Goal: Information Seeking & Learning: Check status

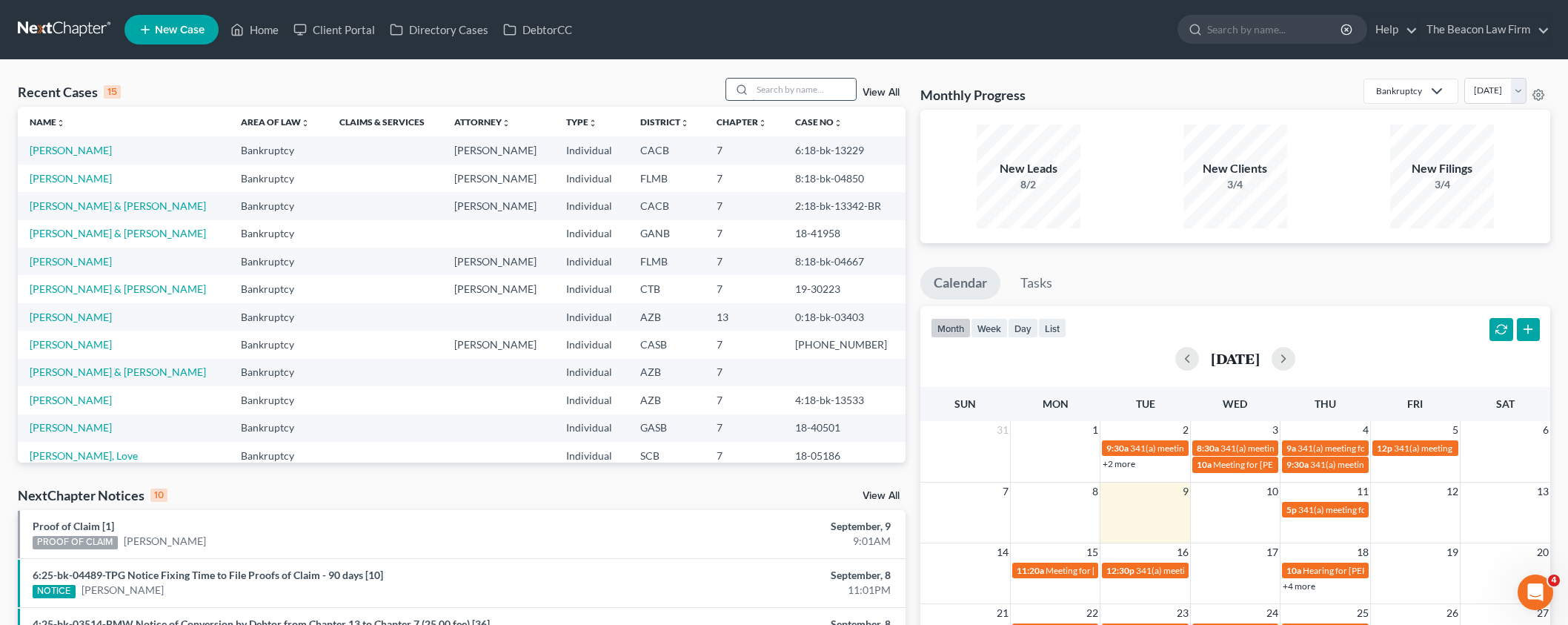
drag, startPoint x: 767, startPoint y: 89, endPoint x: 856, endPoint y: 92, distance: 89.1
click at [768, 89] on input "search" at bounding box center [804, 89] width 104 height 21
paste input "[PERSON_NAME]"
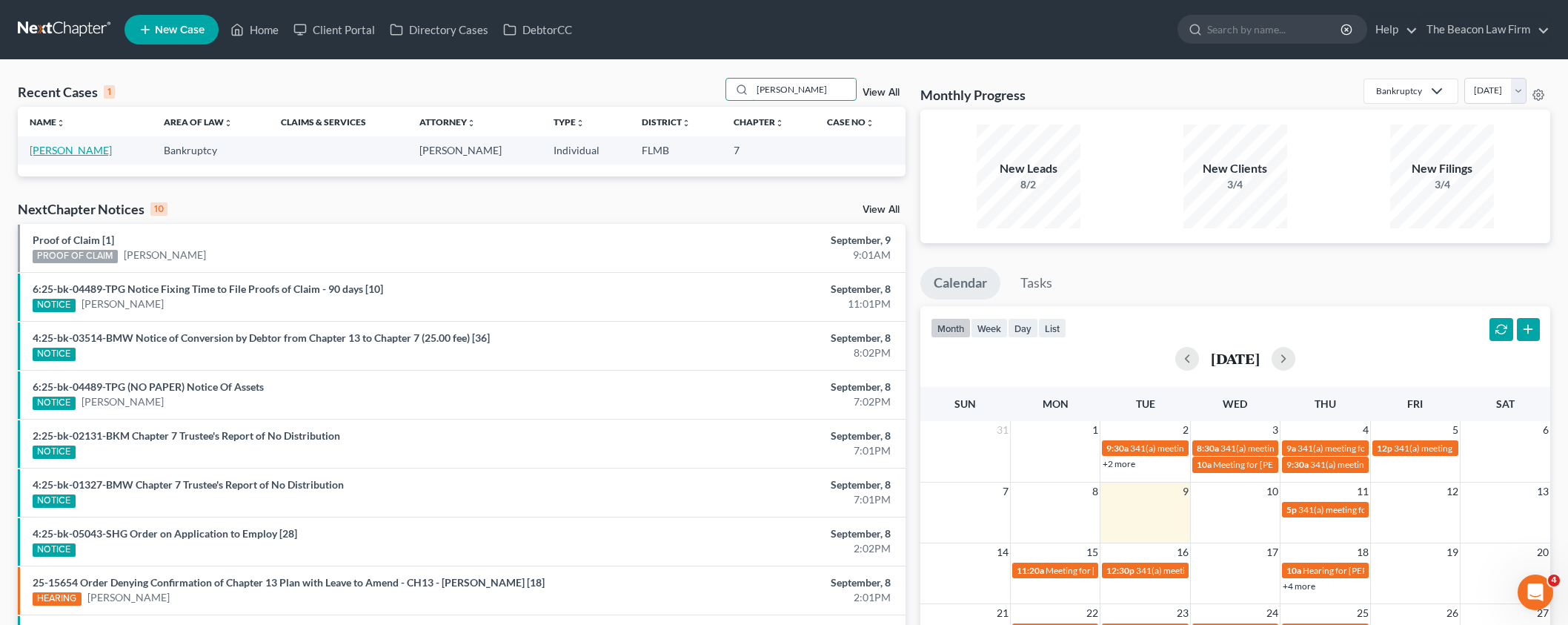
type input "[PERSON_NAME]"
click at [69, 156] on link "[PERSON_NAME]" at bounding box center [71, 149] width 83 height 12
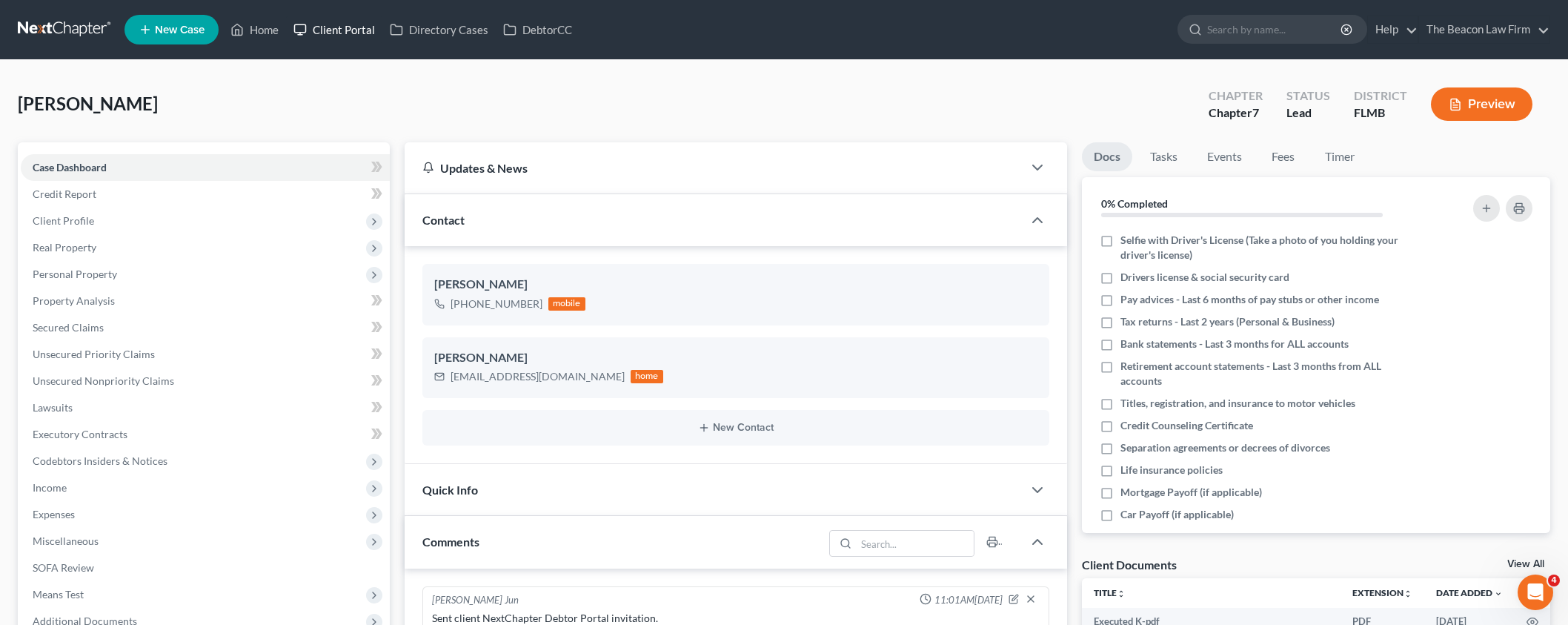
click at [347, 37] on link "Client Portal" at bounding box center [334, 30] width 97 height 26
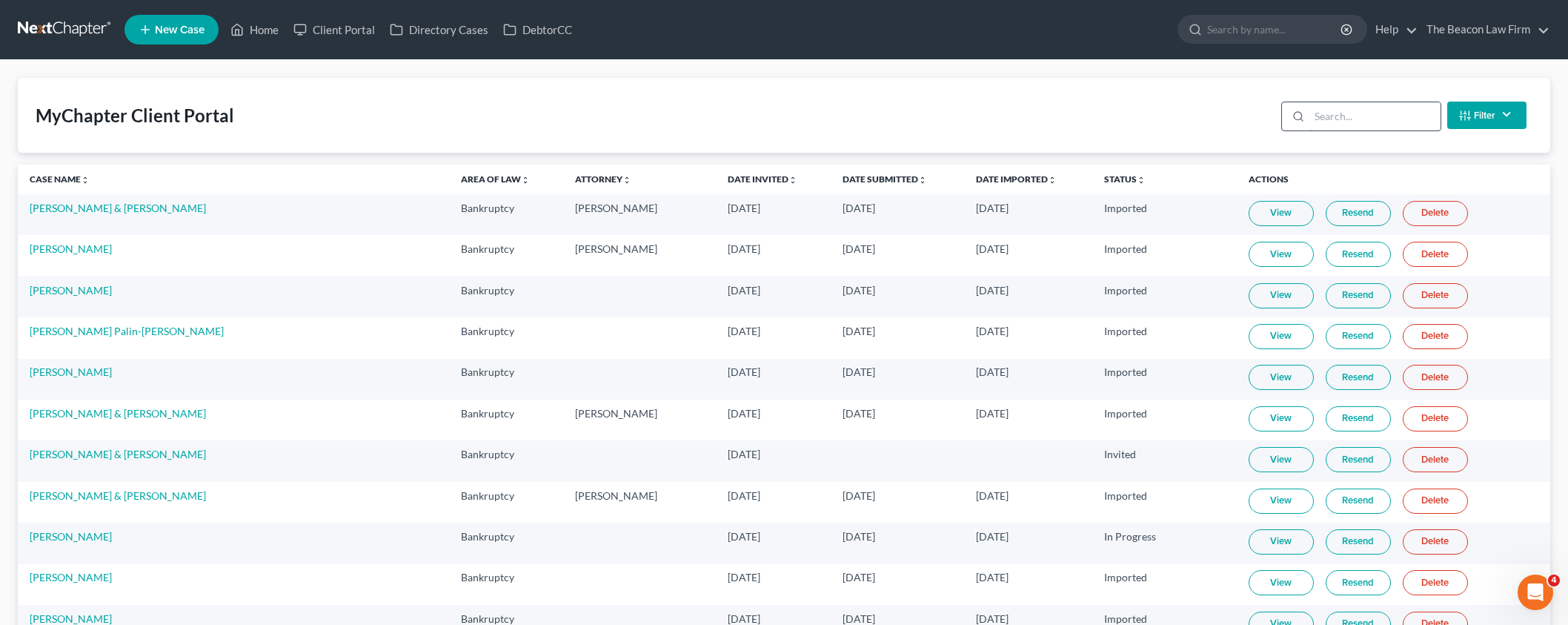
click at [1358, 120] on input "search" at bounding box center [1375, 116] width 131 height 28
paste input "[PERSON_NAME]"
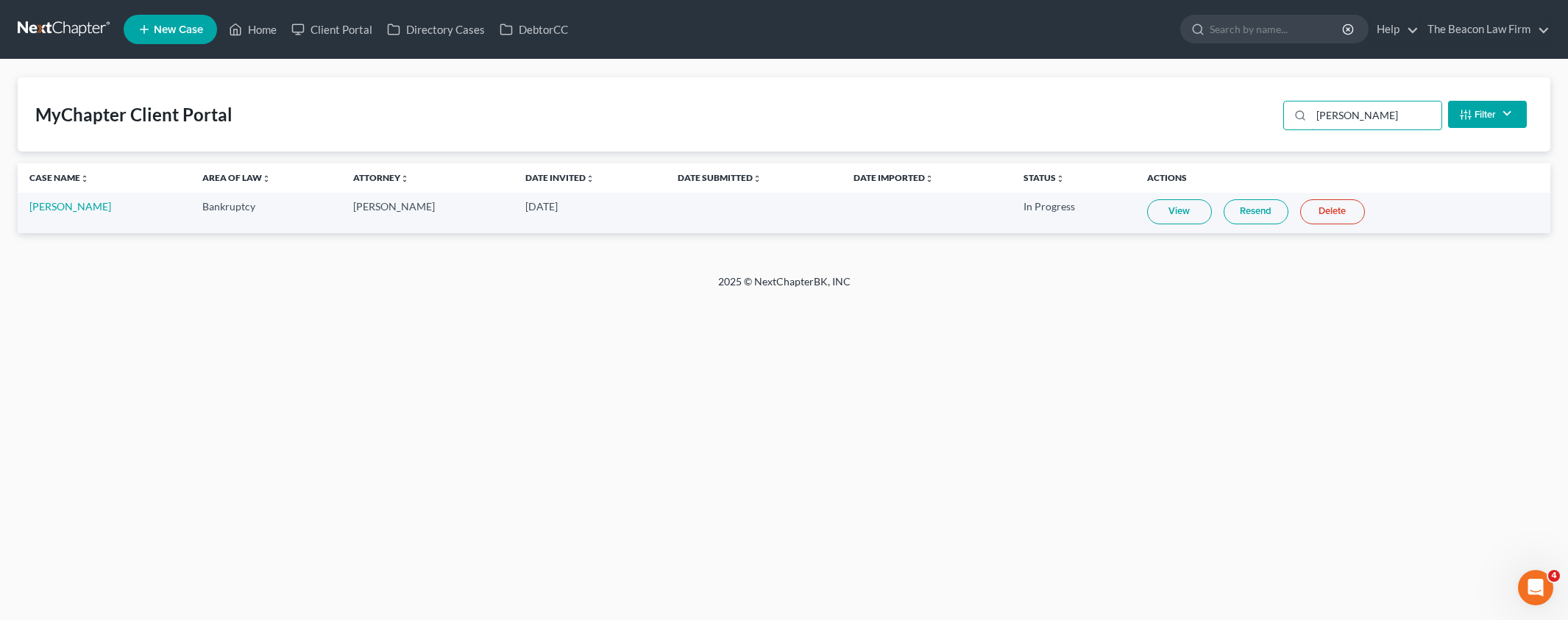
type input "[PERSON_NAME]"
click at [1244, 212] on link "Resend" at bounding box center [1255, 211] width 65 height 25
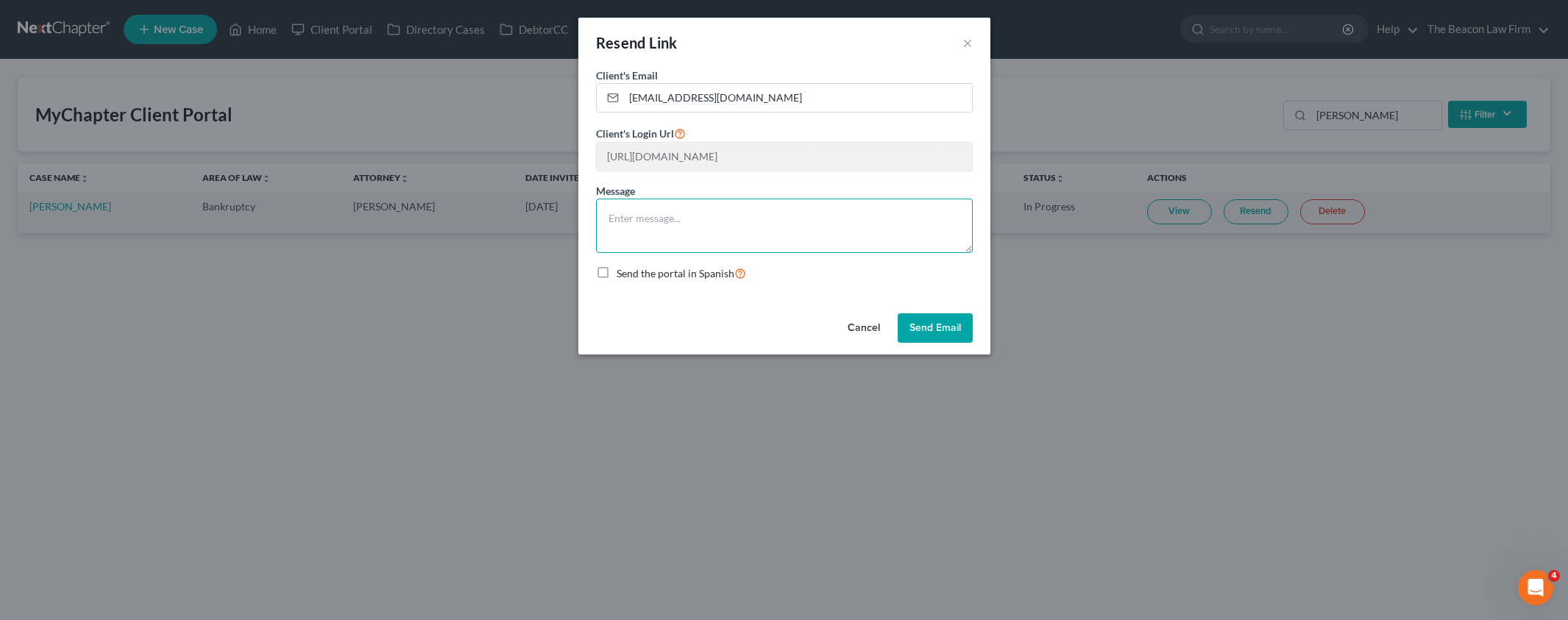
click at [638, 223] on textarea at bounding box center [784, 225] width 377 height 54
type textarea "Resend of Client Portal"
click at [912, 340] on button "Send Email" at bounding box center [935, 328] width 75 height 29
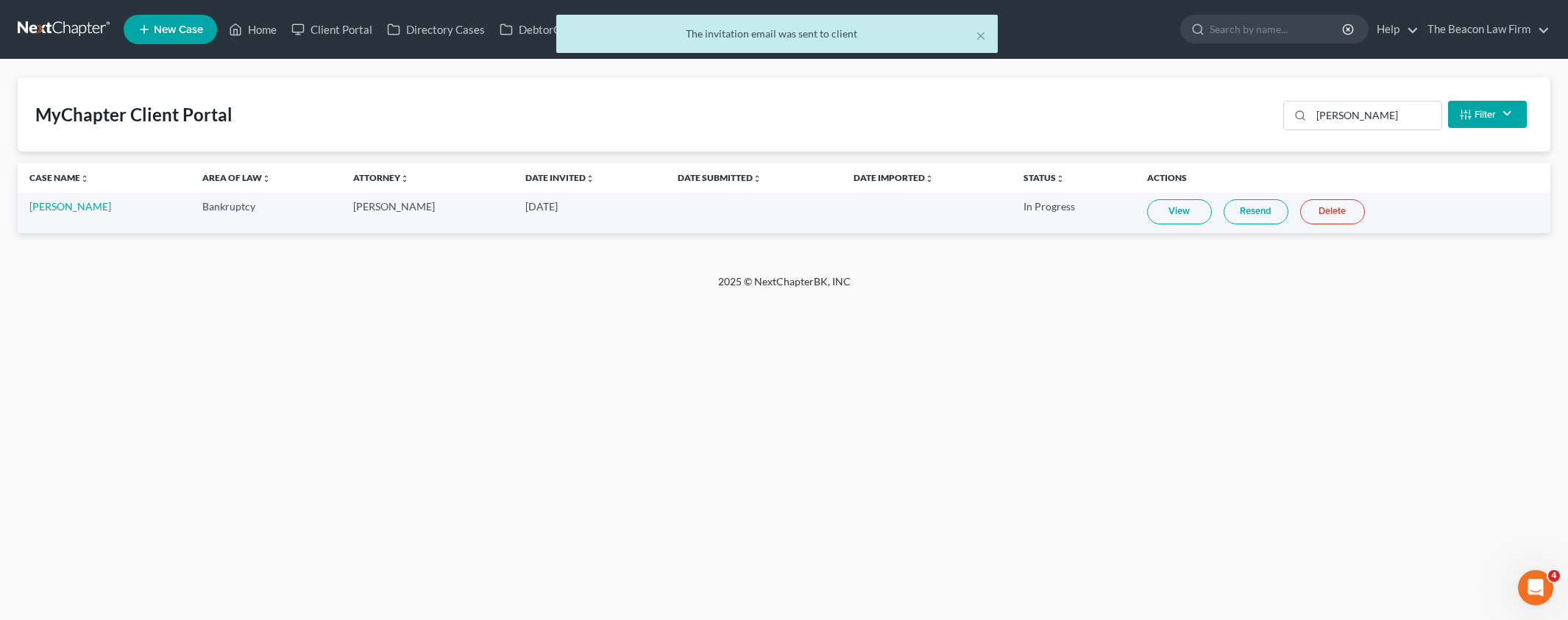
click at [1264, 198] on td "View Resend Delete" at bounding box center [1343, 212] width 415 height 40
click at [1254, 207] on link "Resend" at bounding box center [1255, 211] width 65 height 25
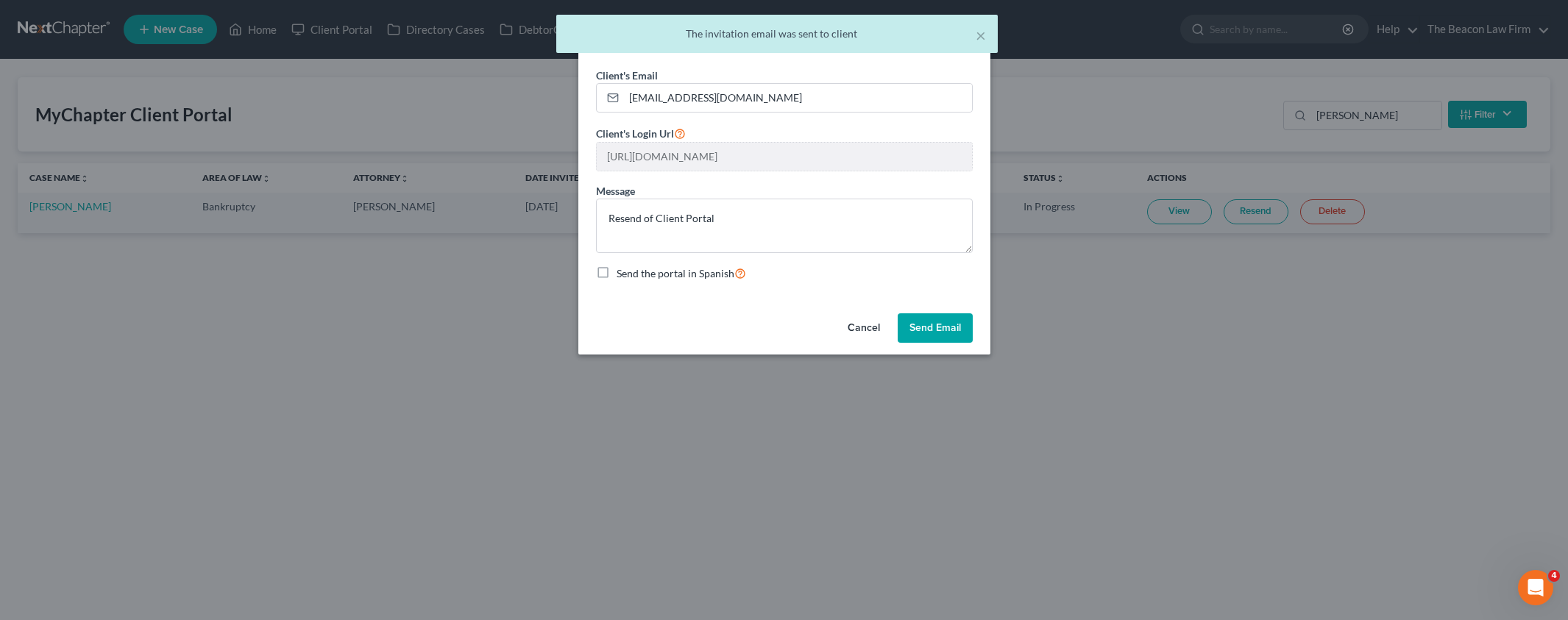
click at [939, 329] on button "Send Email" at bounding box center [935, 328] width 75 height 29
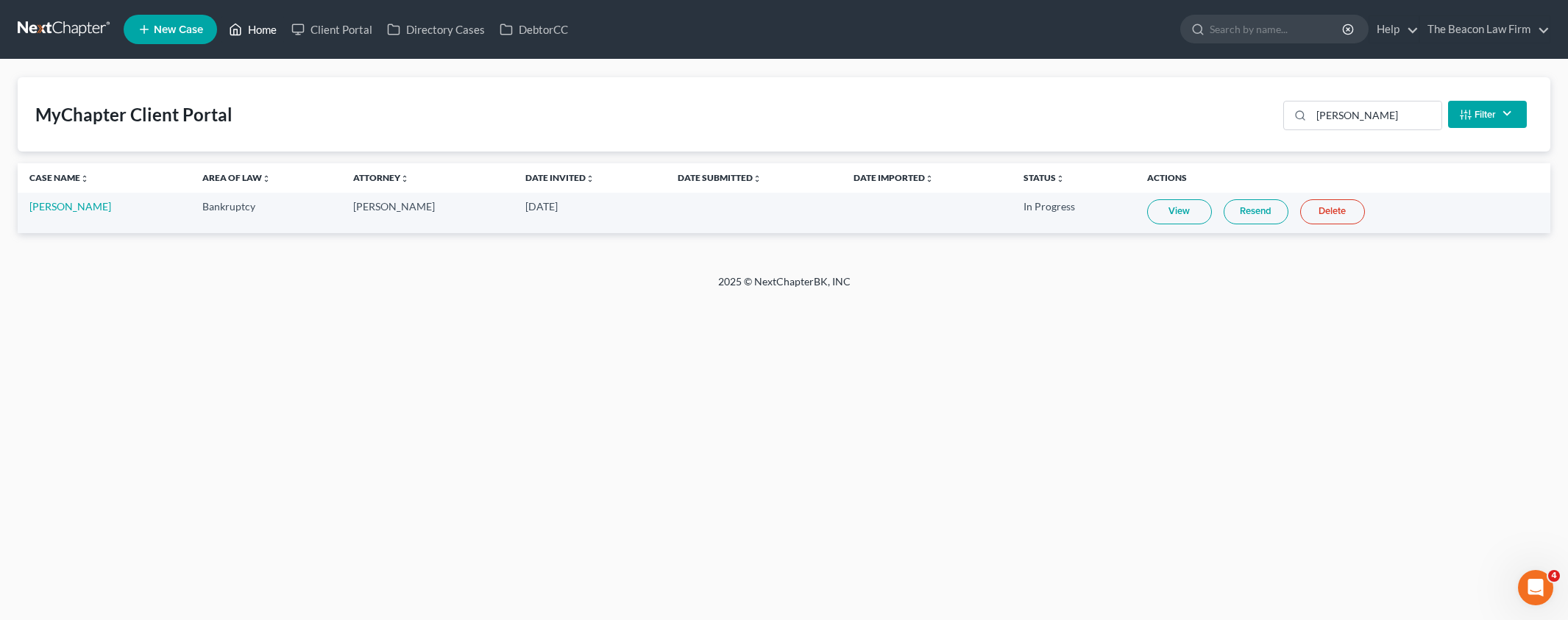
drag, startPoint x: 263, startPoint y: 31, endPoint x: 279, endPoint y: 30, distance: 16.0
click at [263, 31] on link "Home" at bounding box center [252, 29] width 62 height 26
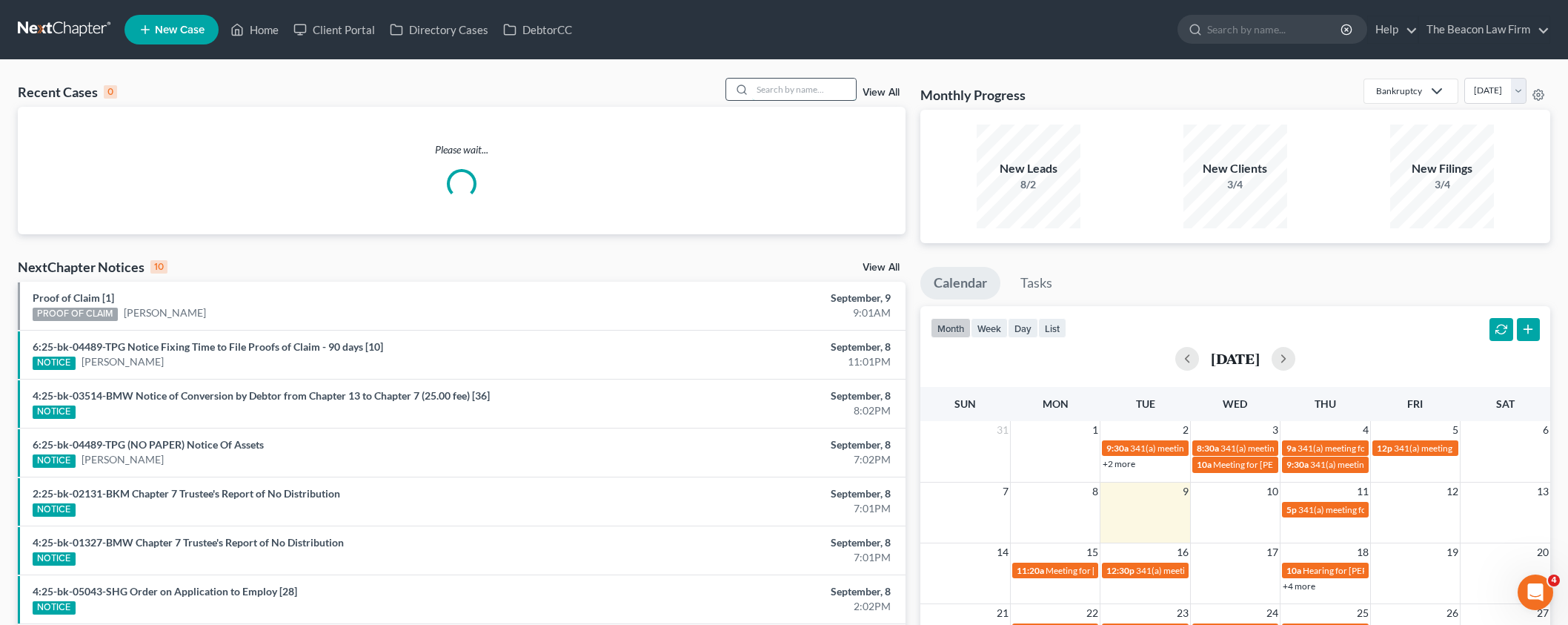
drag, startPoint x: 788, startPoint y: 90, endPoint x: 798, endPoint y: 88, distance: 10.2
click at [789, 89] on input "search" at bounding box center [804, 89] width 104 height 21
paste input "[PERSON_NAME]"
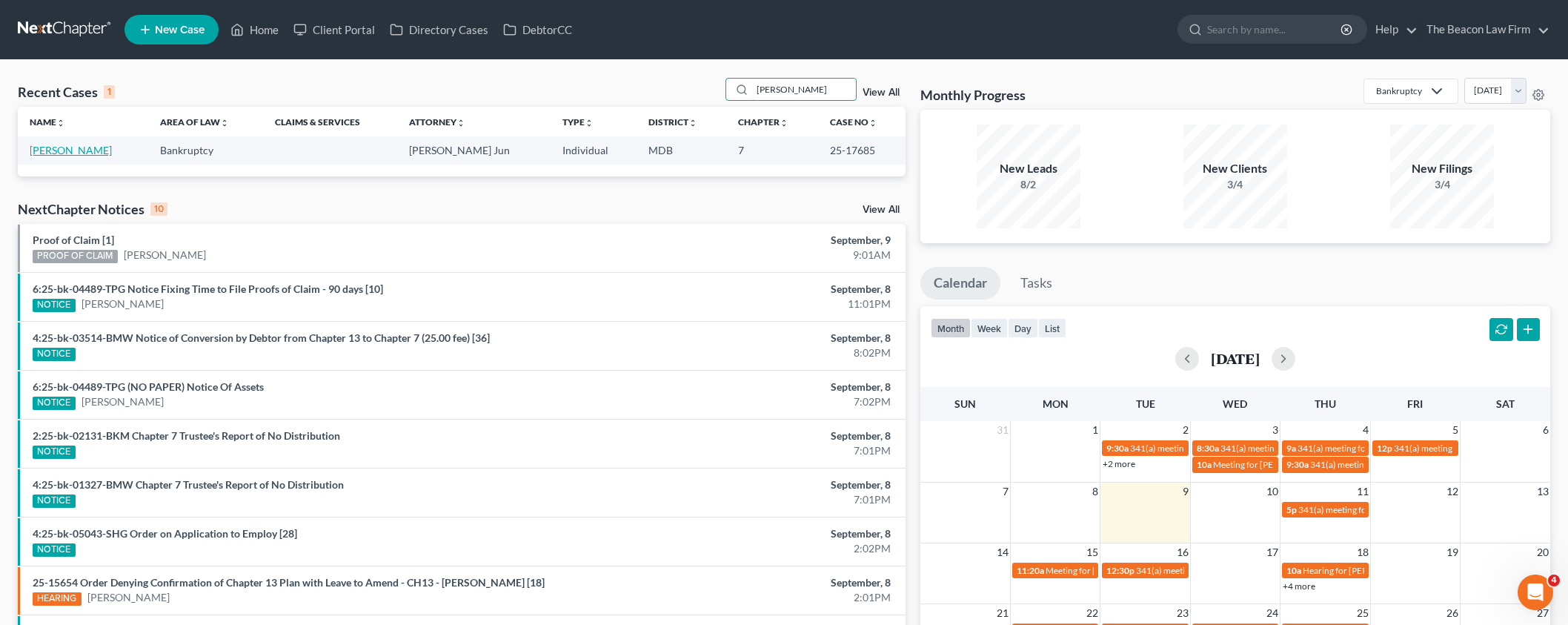
type input "[PERSON_NAME]"
click at [73, 156] on link "[PERSON_NAME]" at bounding box center [71, 149] width 83 height 12
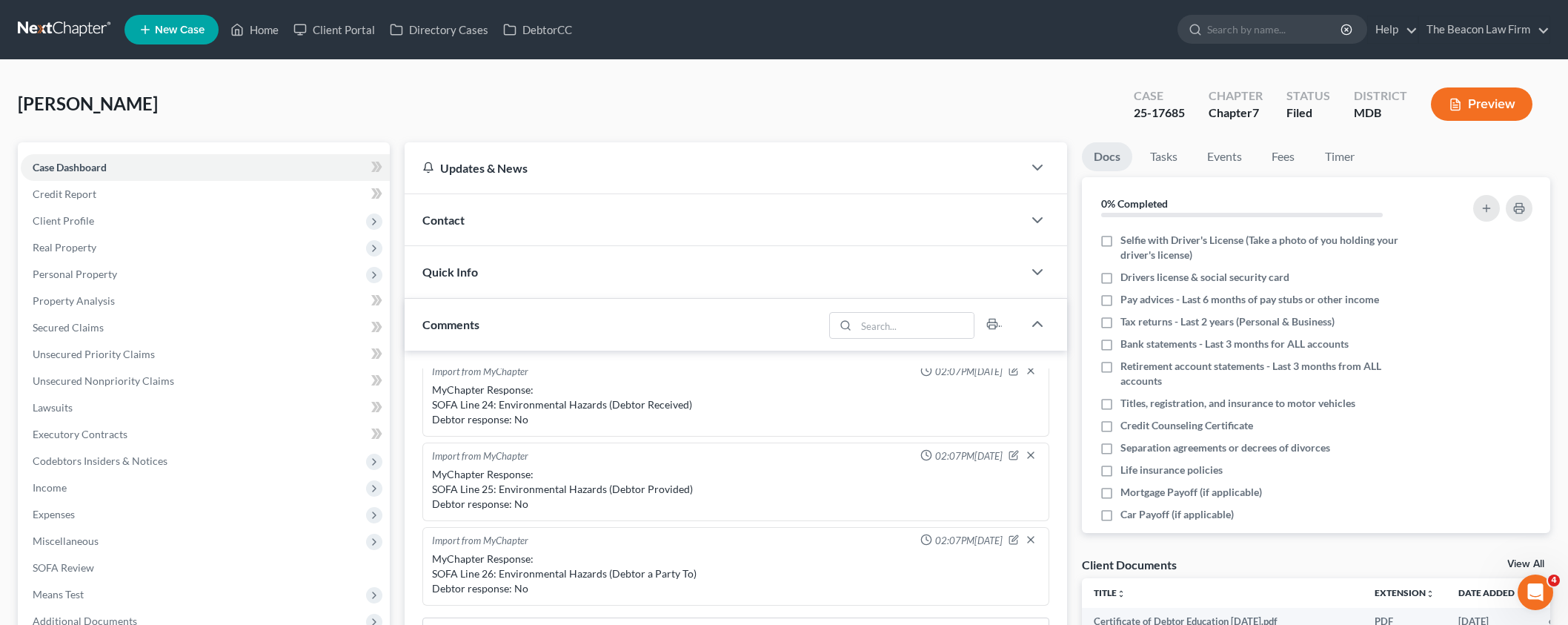
scroll to position [477, 0]
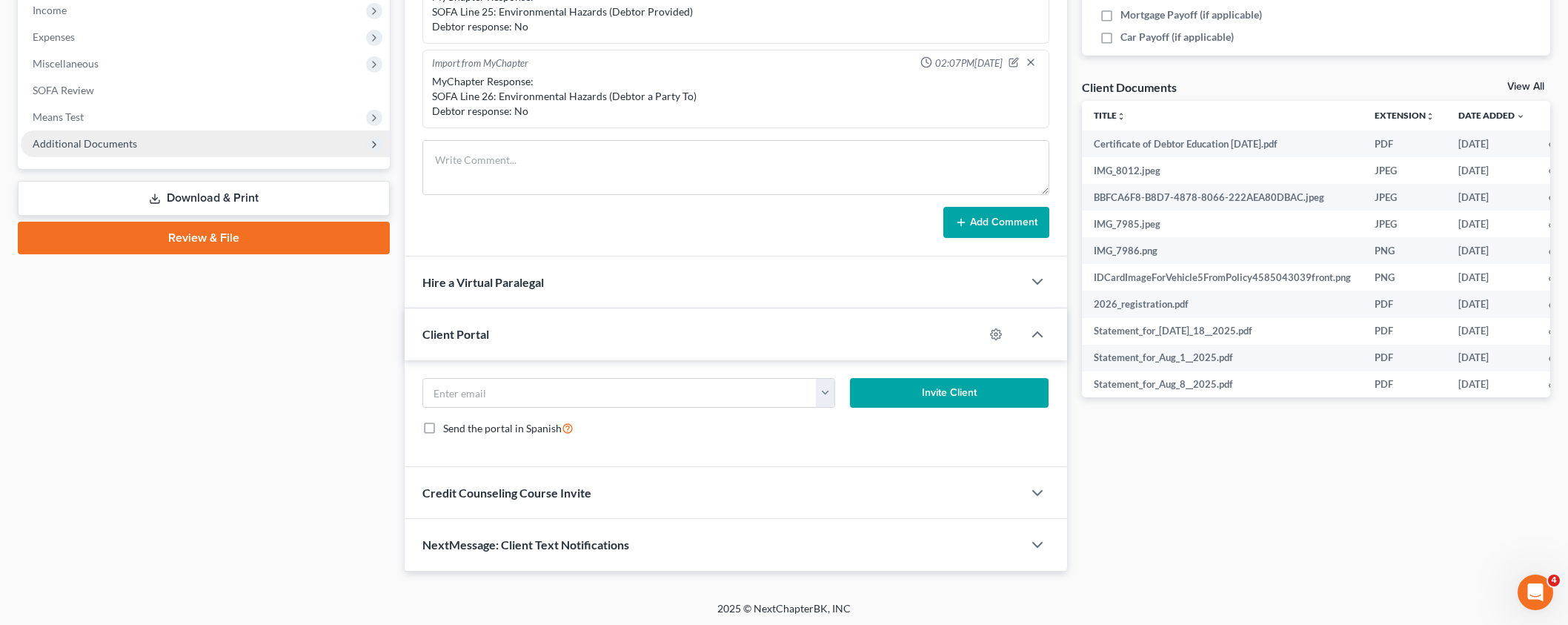
click at [95, 140] on span "Additional Documents" at bounding box center [85, 143] width 105 height 12
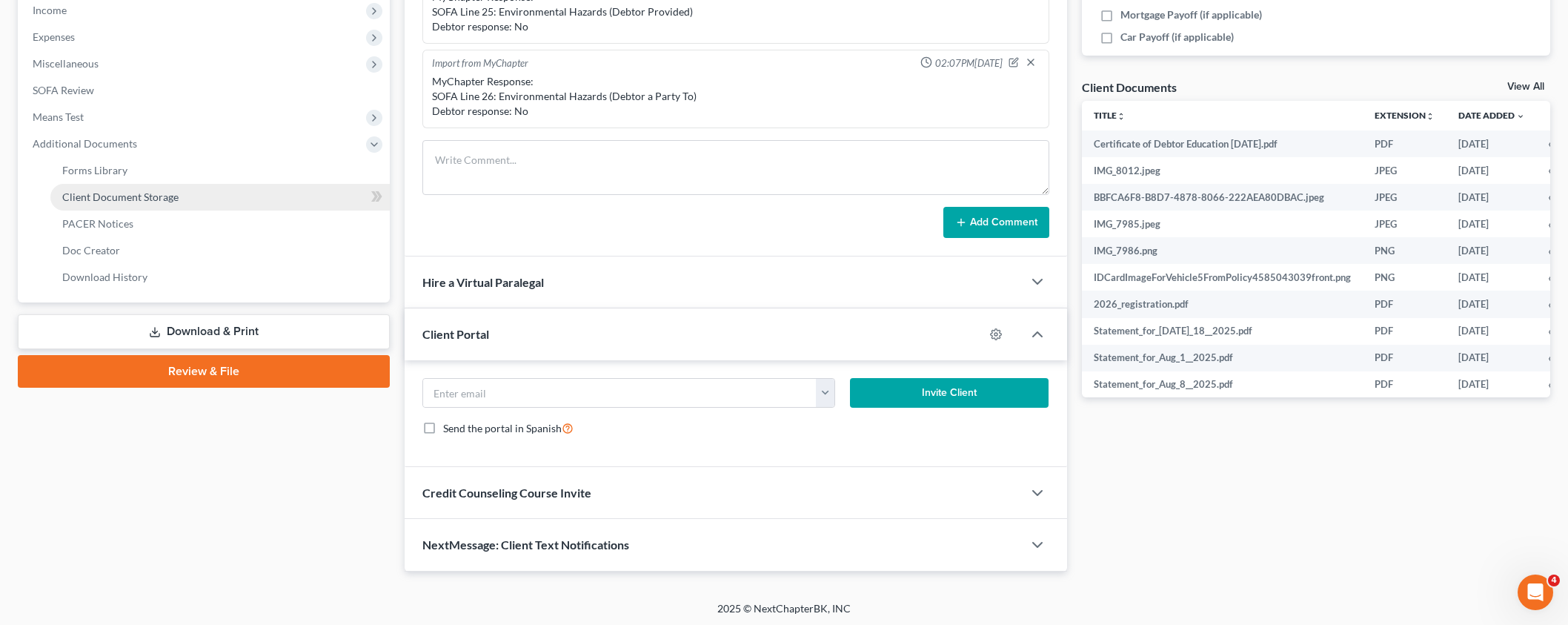
click at [112, 203] on link "Client Document Storage" at bounding box center [220, 197] width 339 height 26
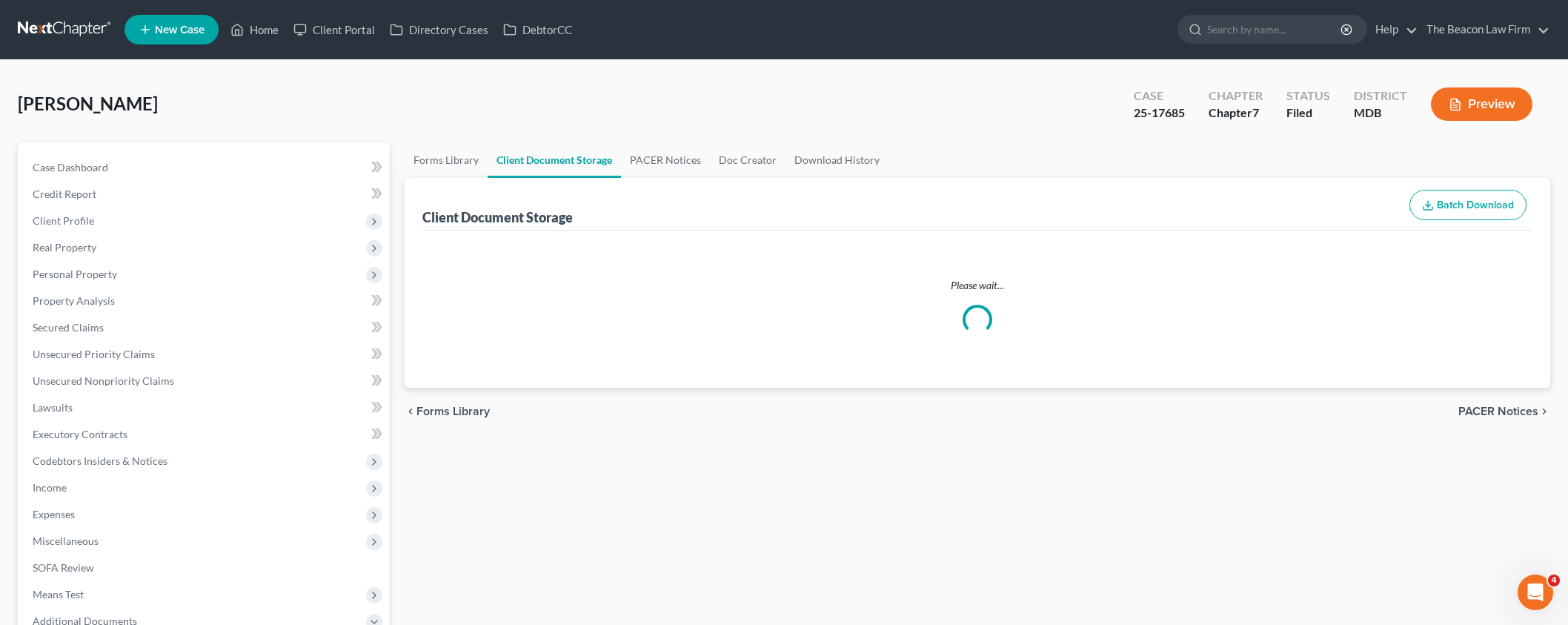
select select "14"
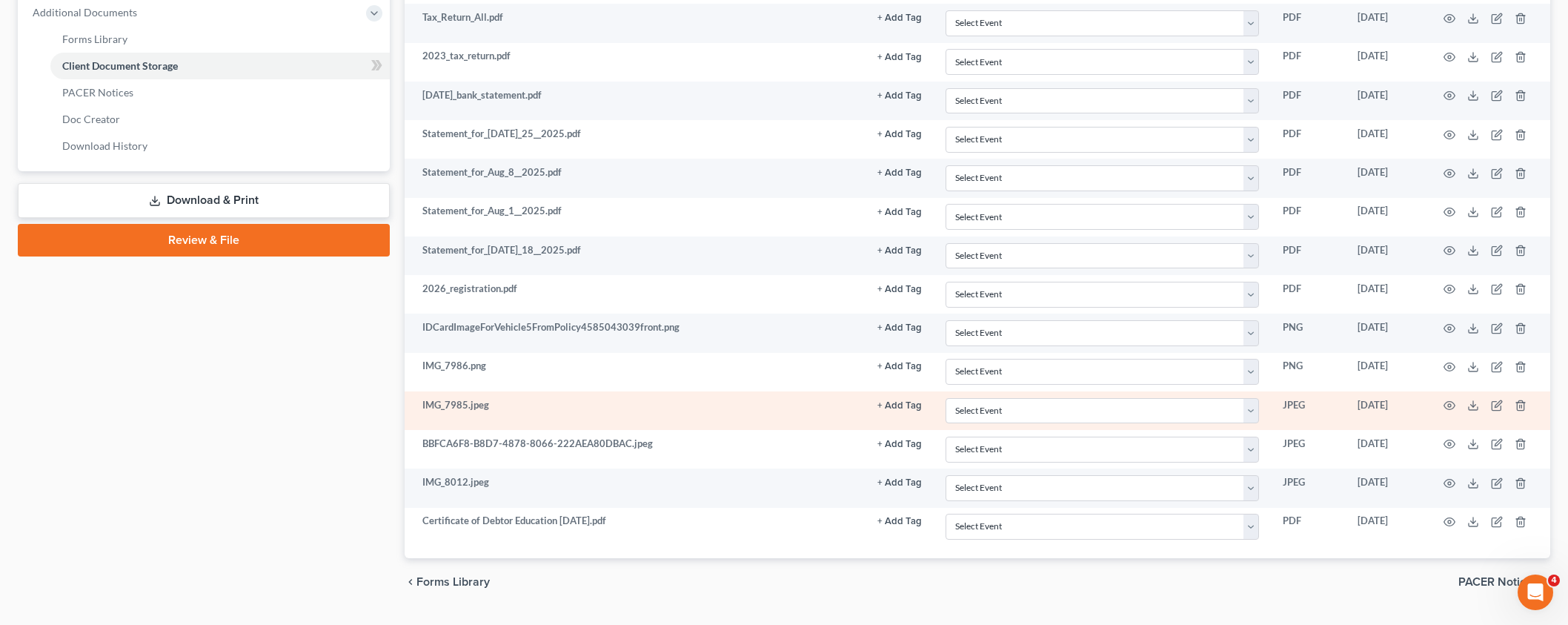
scroll to position [632, 0]
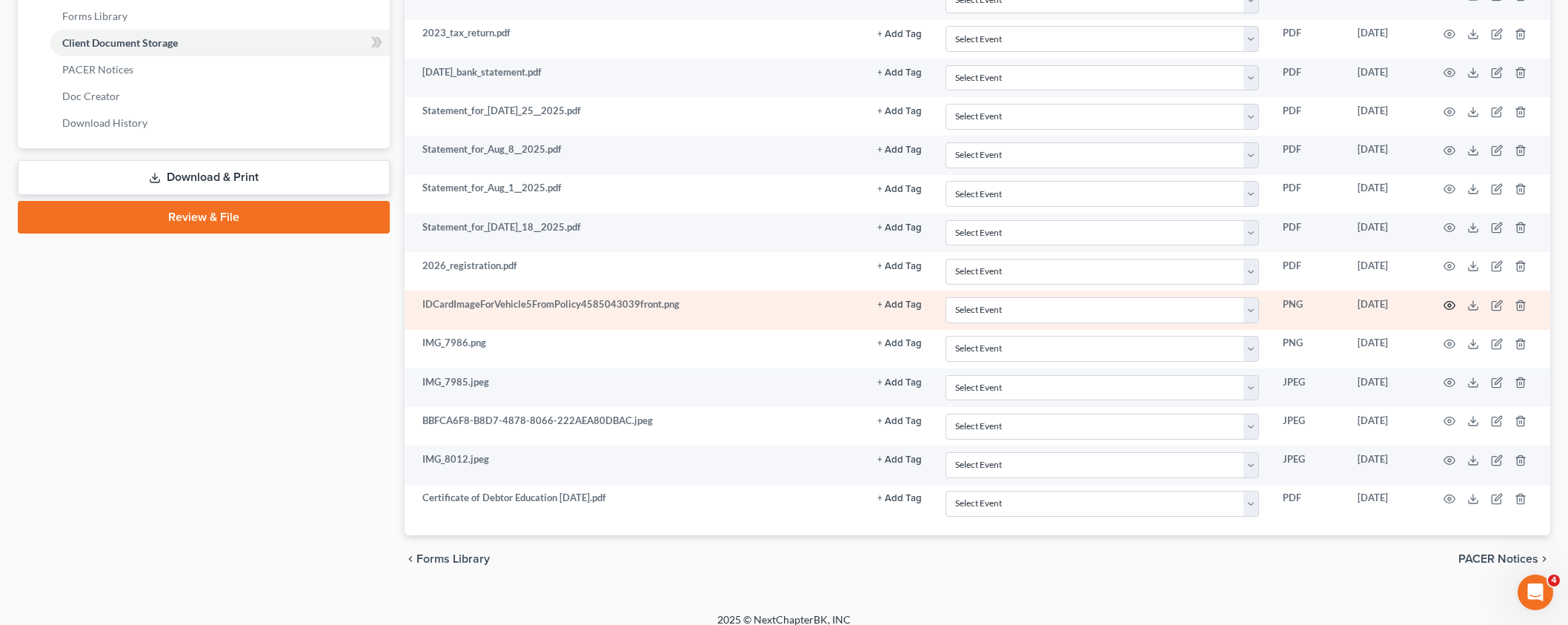
click at [1448, 301] on icon "button" at bounding box center [1449, 305] width 12 height 12
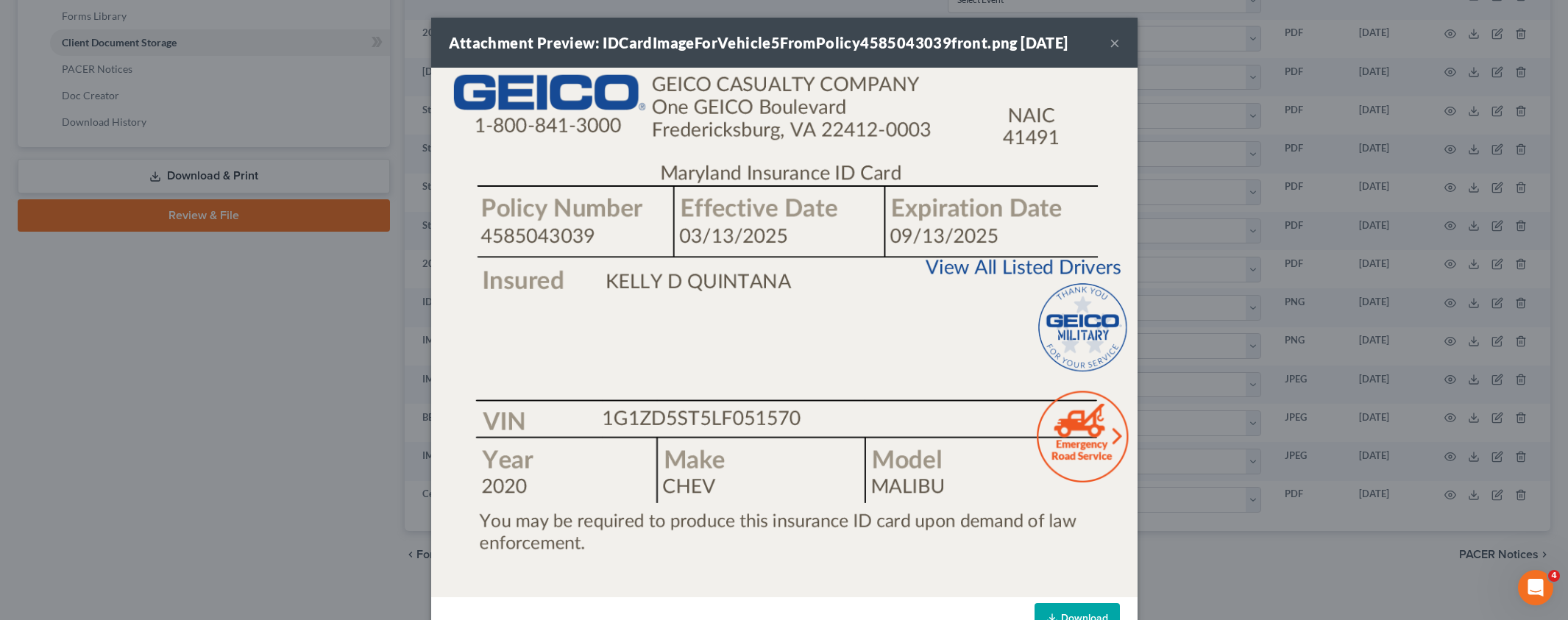
click at [1112, 48] on button "×" at bounding box center [1114, 43] width 11 height 18
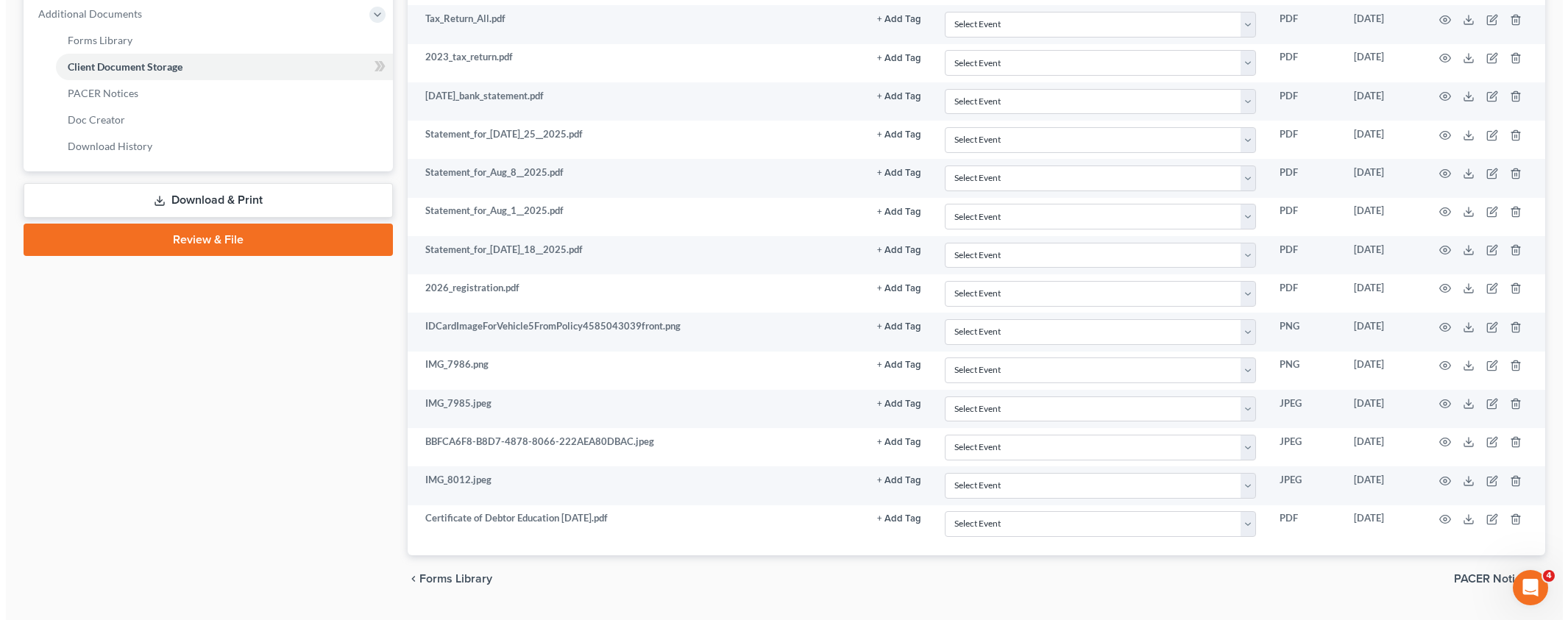
scroll to position [605, 0]
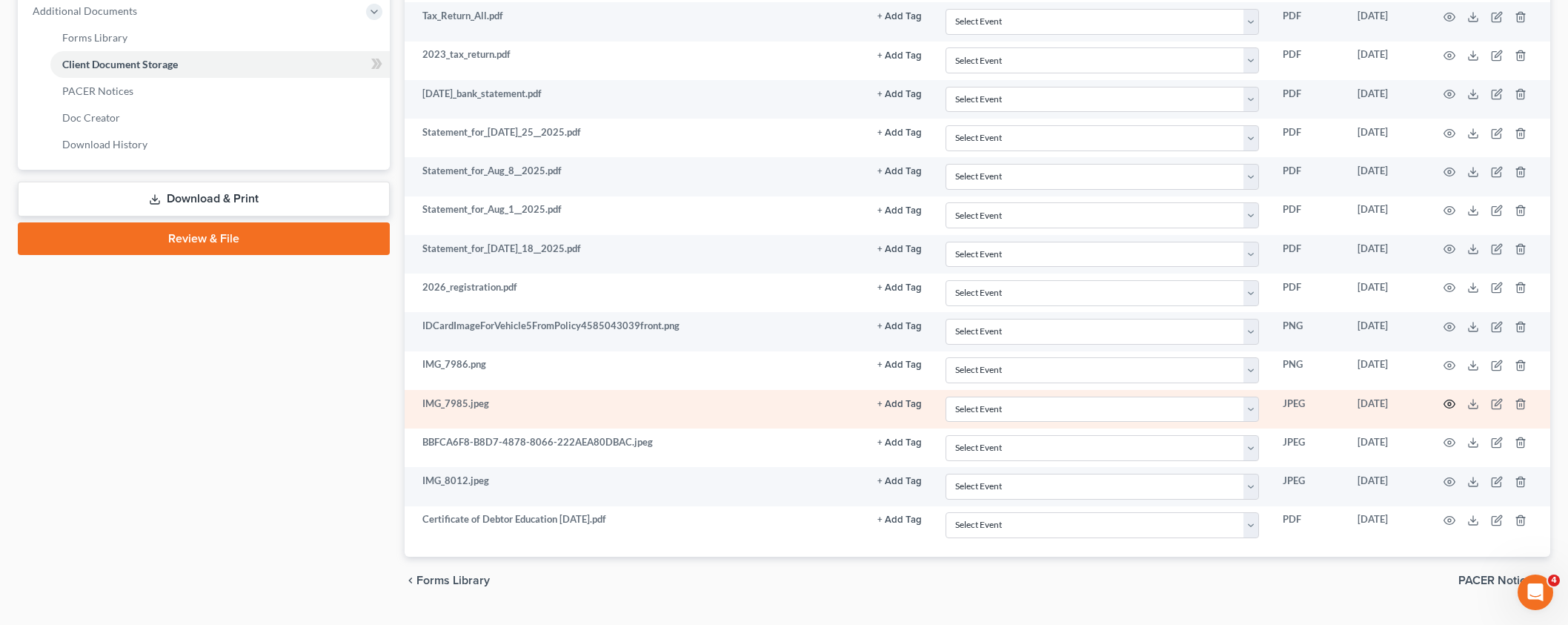
click at [1446, 400] on icon "button" at bounding box center [1449, 404] width 12 height 12
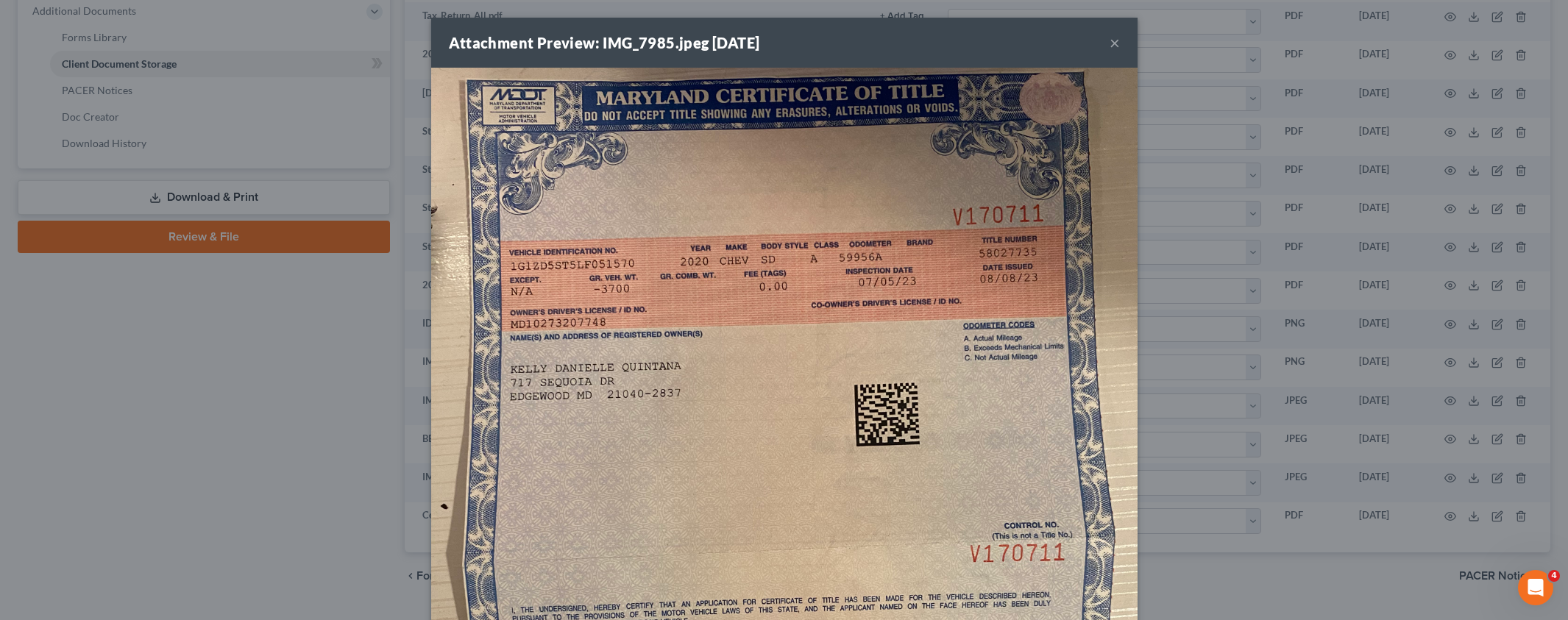
click at [1111, 47] on button "×" at bounding box center [1114, 43] width 11 height 18
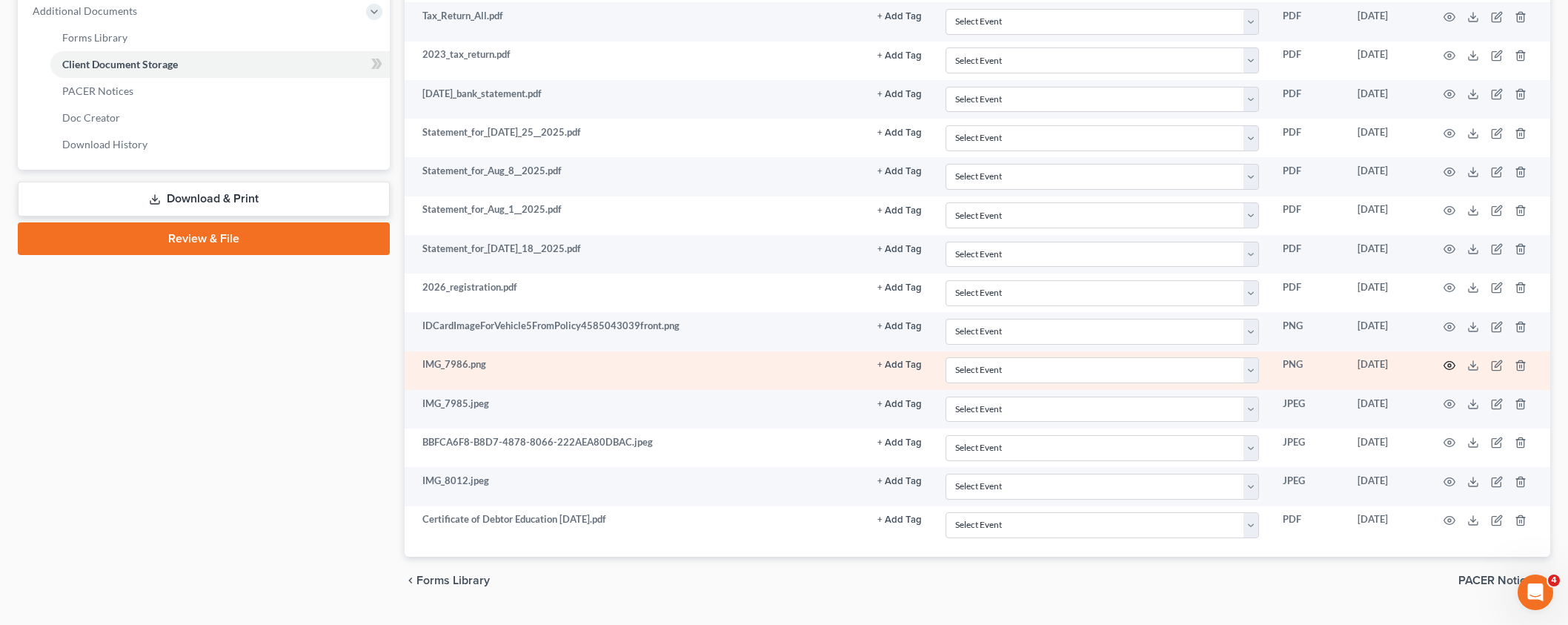
click at [1448, 363] on icon "button" at bounding box center [1449, 365] width 12 height 12
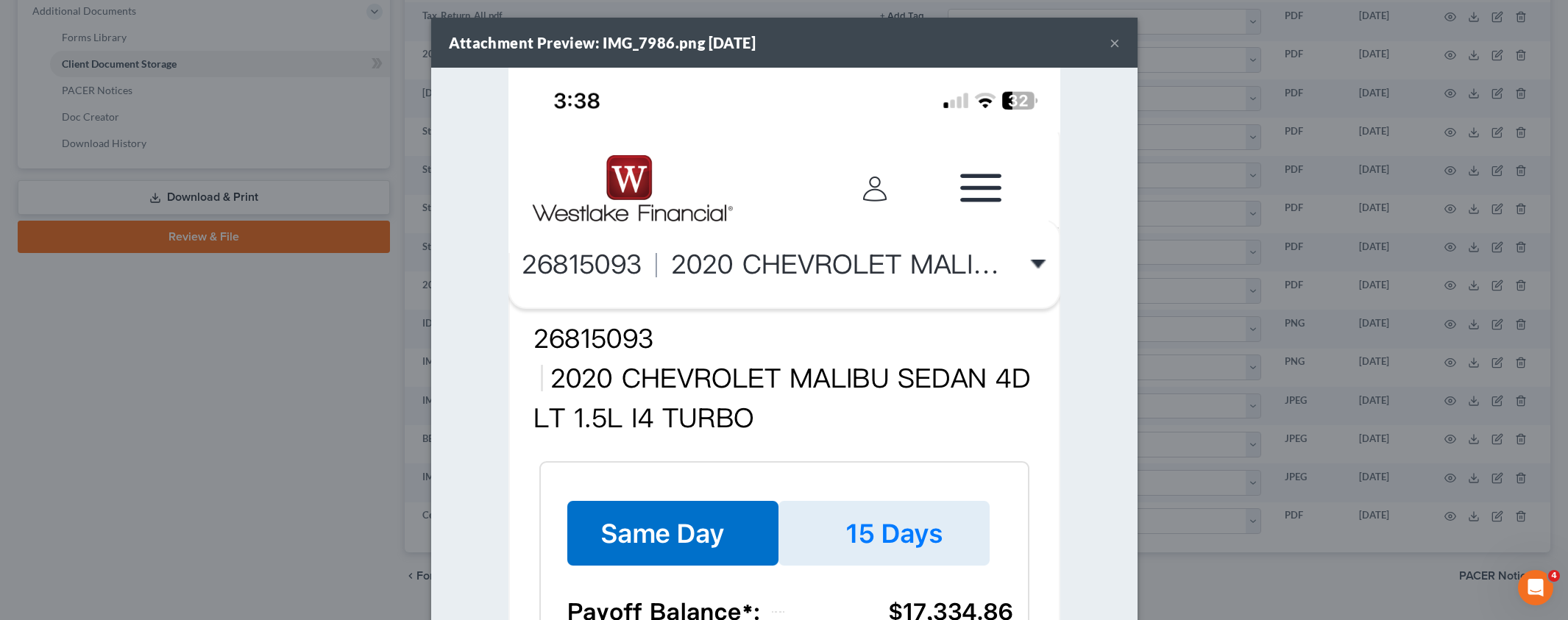
click at [1109, 43] on button "×" at bounding box center [1114, 43] width 11 height 18
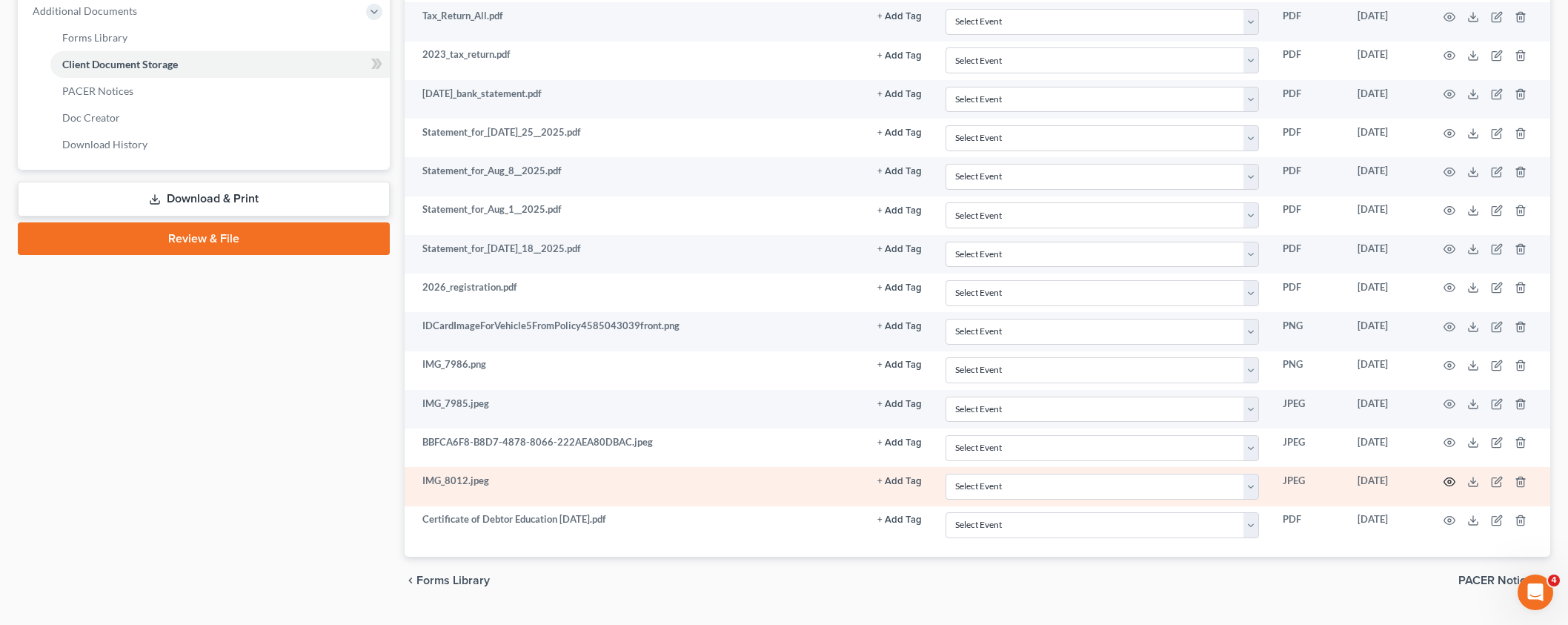
click at [1451, 483] on icon "button" at bounding box center [1449, 481] width 12 height 12
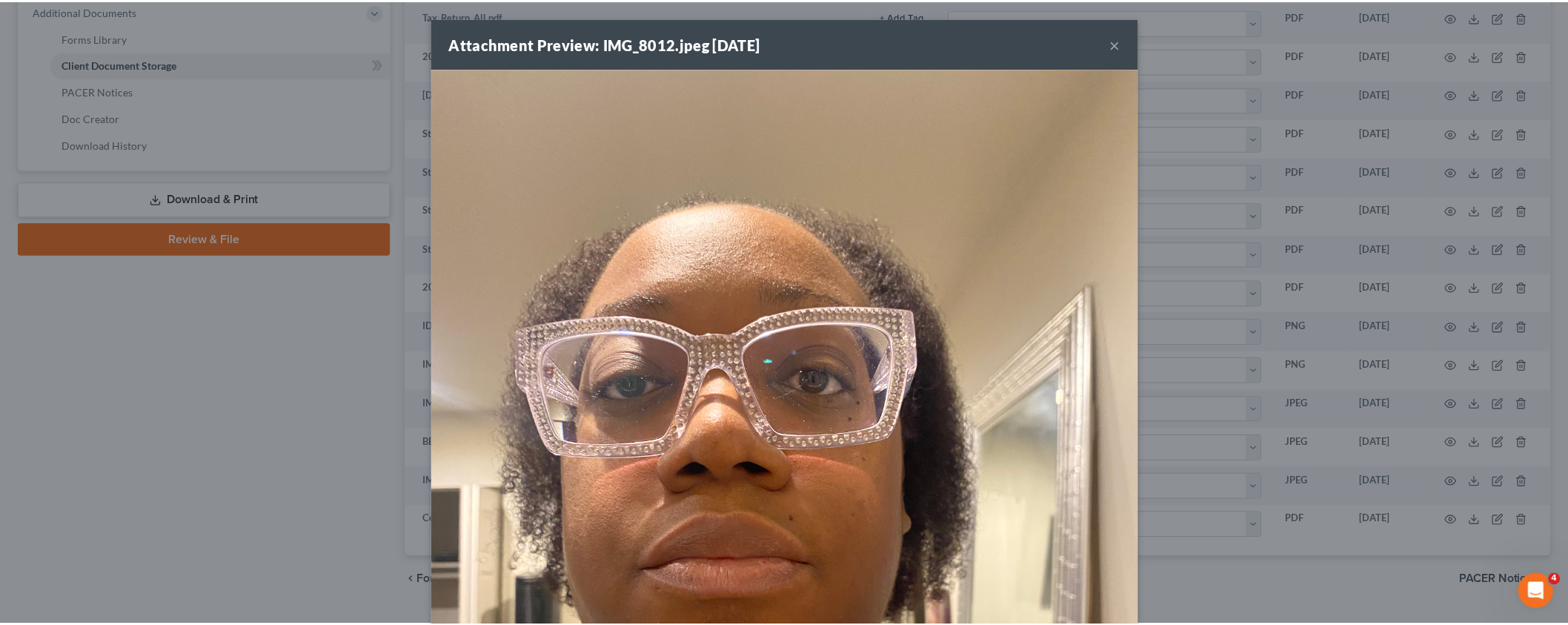
scroll to position [459, 0]
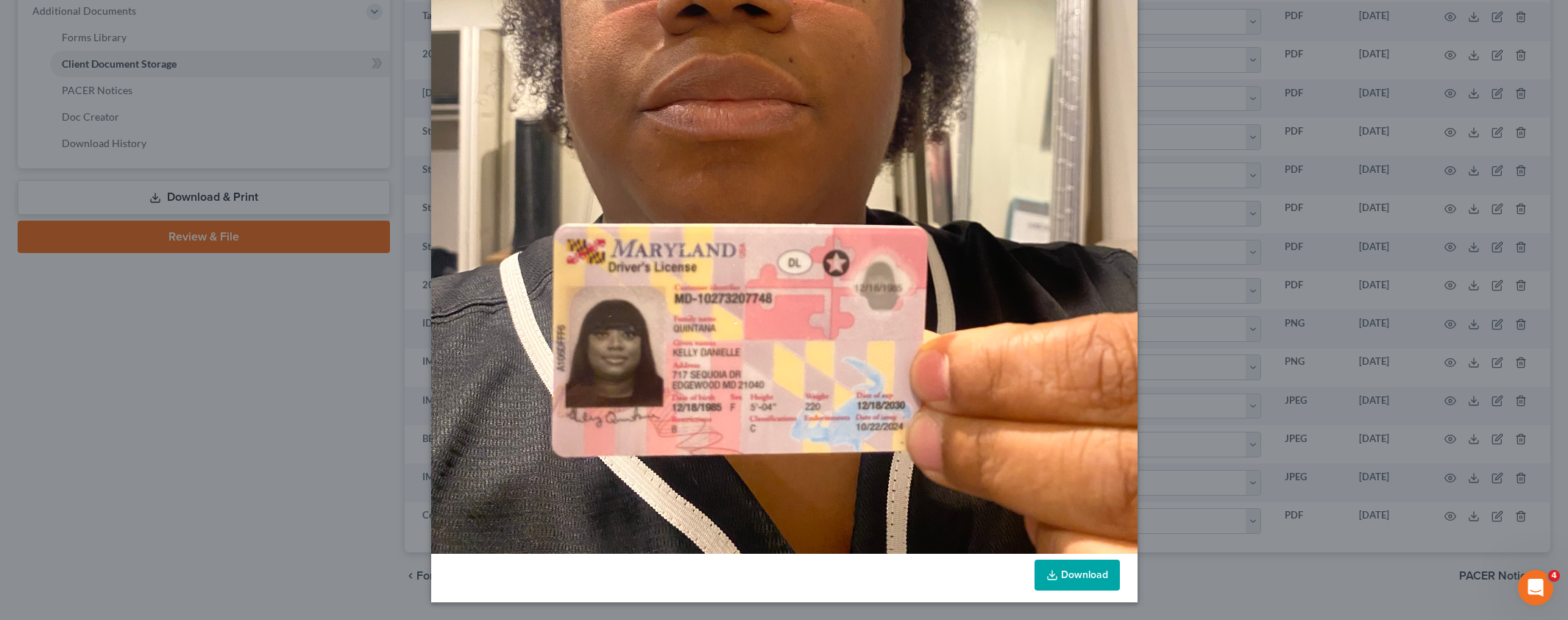
click at [1230, 563] on div "Attachment Preview: IMG_8012.jpeg [DATE] × Download" at bounding box center [784, 310] width 1568 height 620
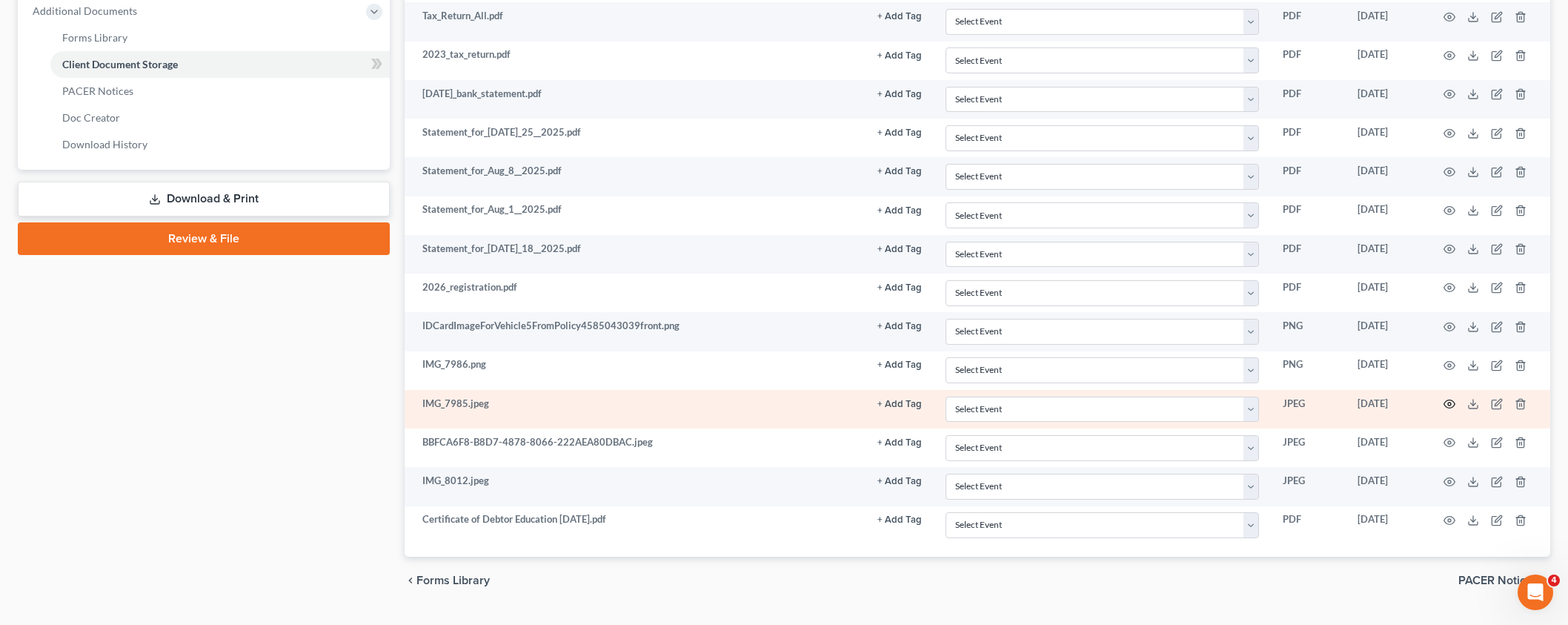
click at [1448, 405] on icon "button" at bounding box center [1449, 404] width 12 height 12
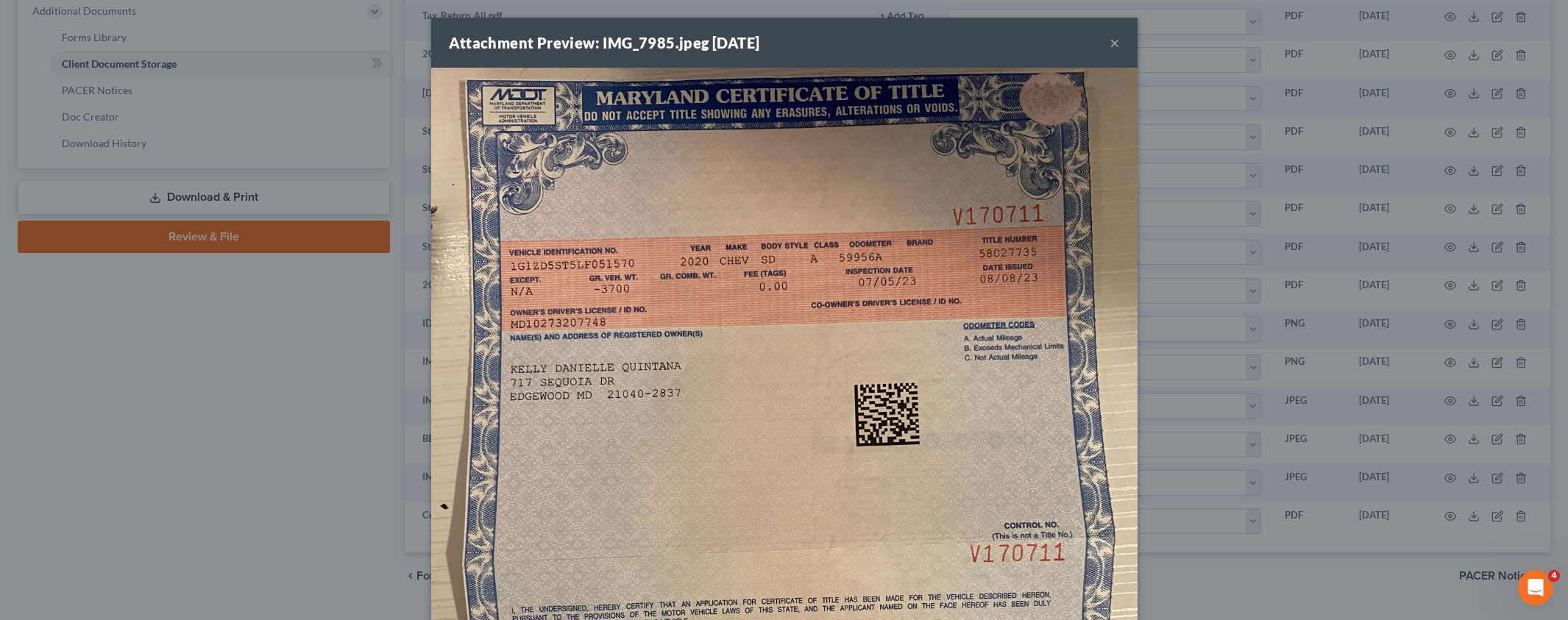
click at [1109, 43] on button "×" at bounding box center [1114, 43] width 11 height 18
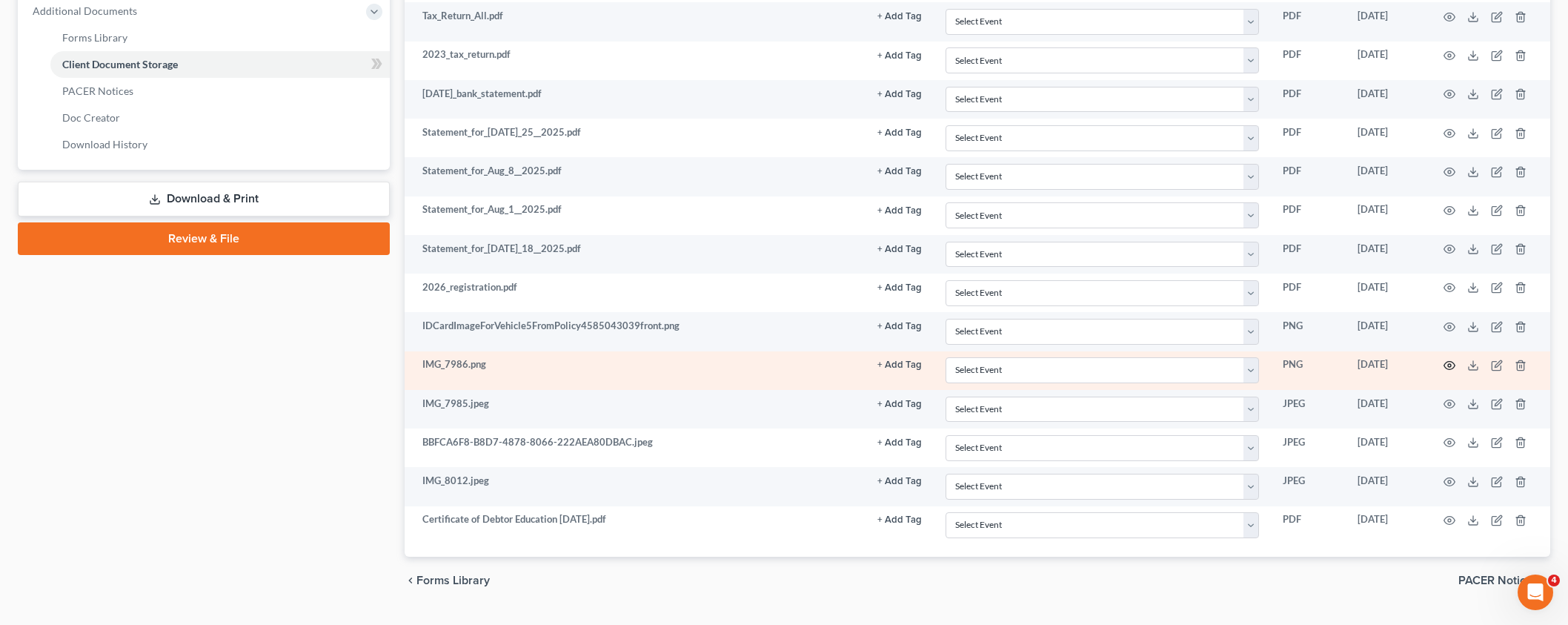
click at [1452, 365] on icon "button" at bounding box center [1449, 365] width 12 height 12
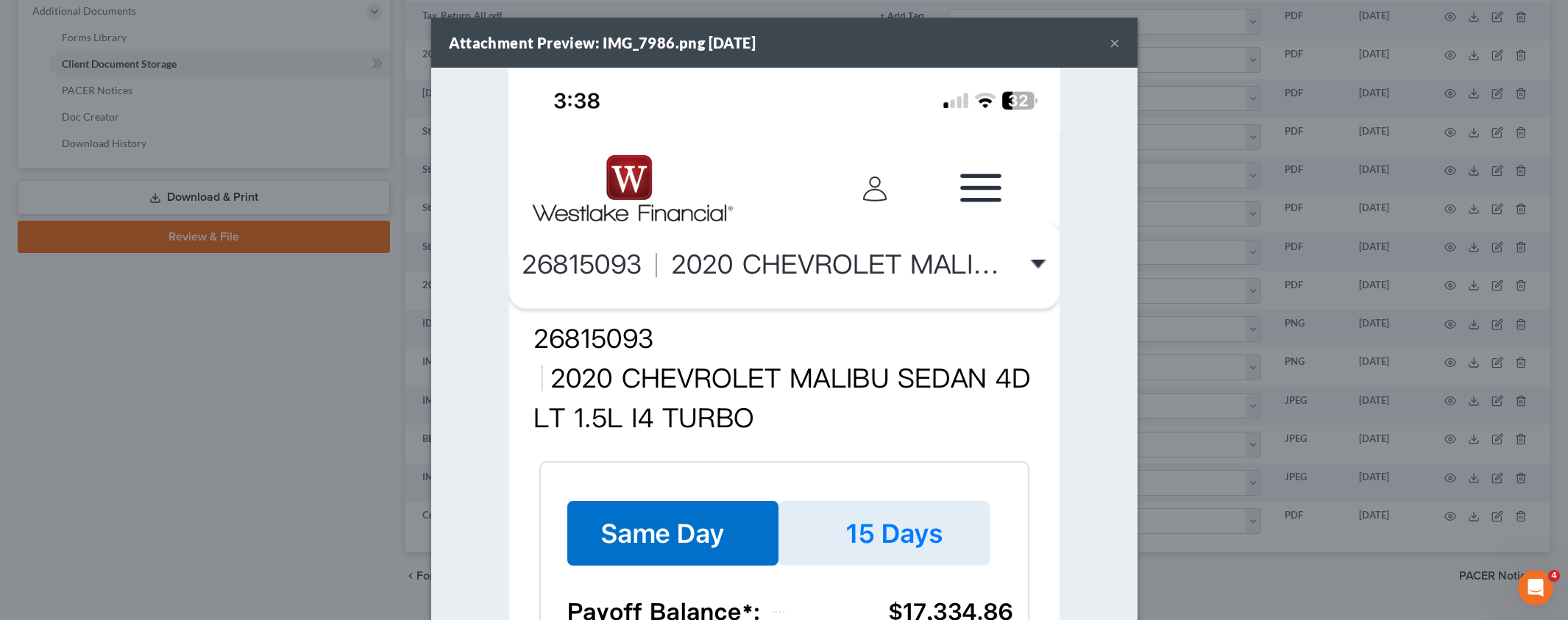
click at [1109, 45] on button "×" at bounding box center [1114, 43] width 11 height 18
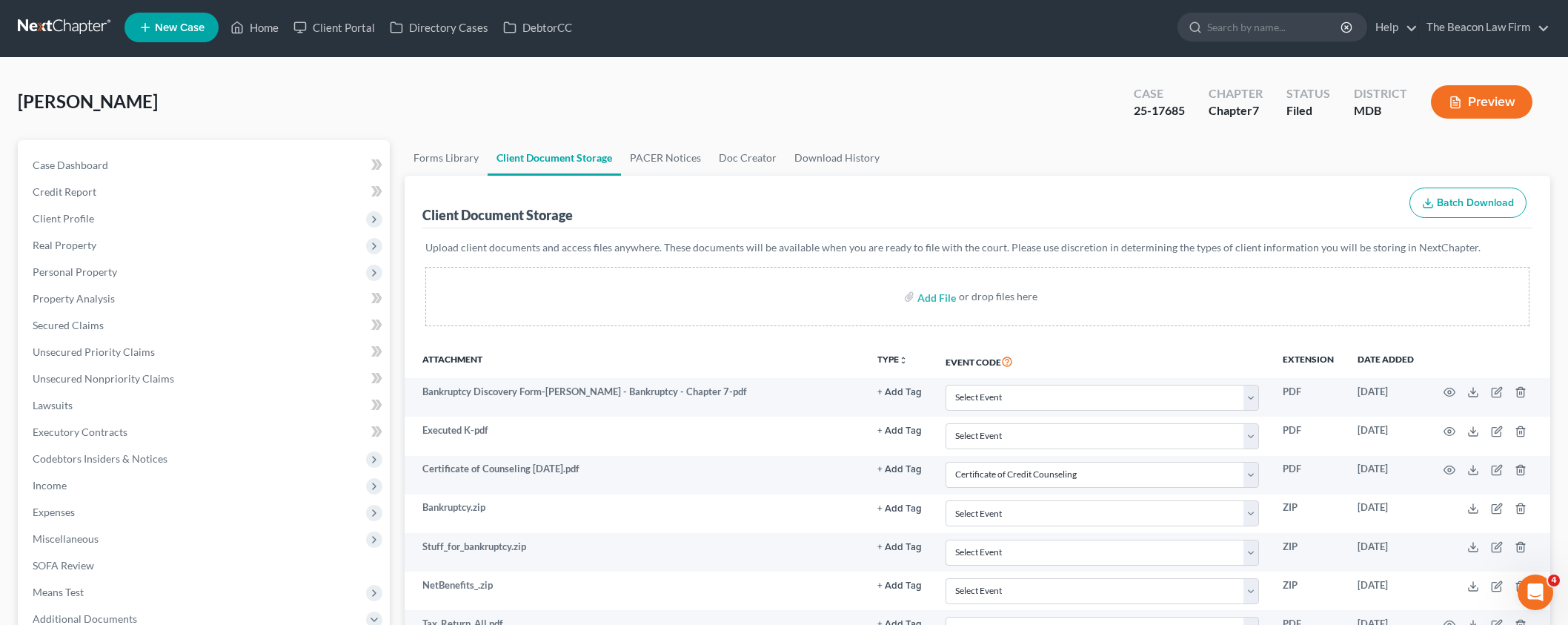
scroll to position [0, 0]
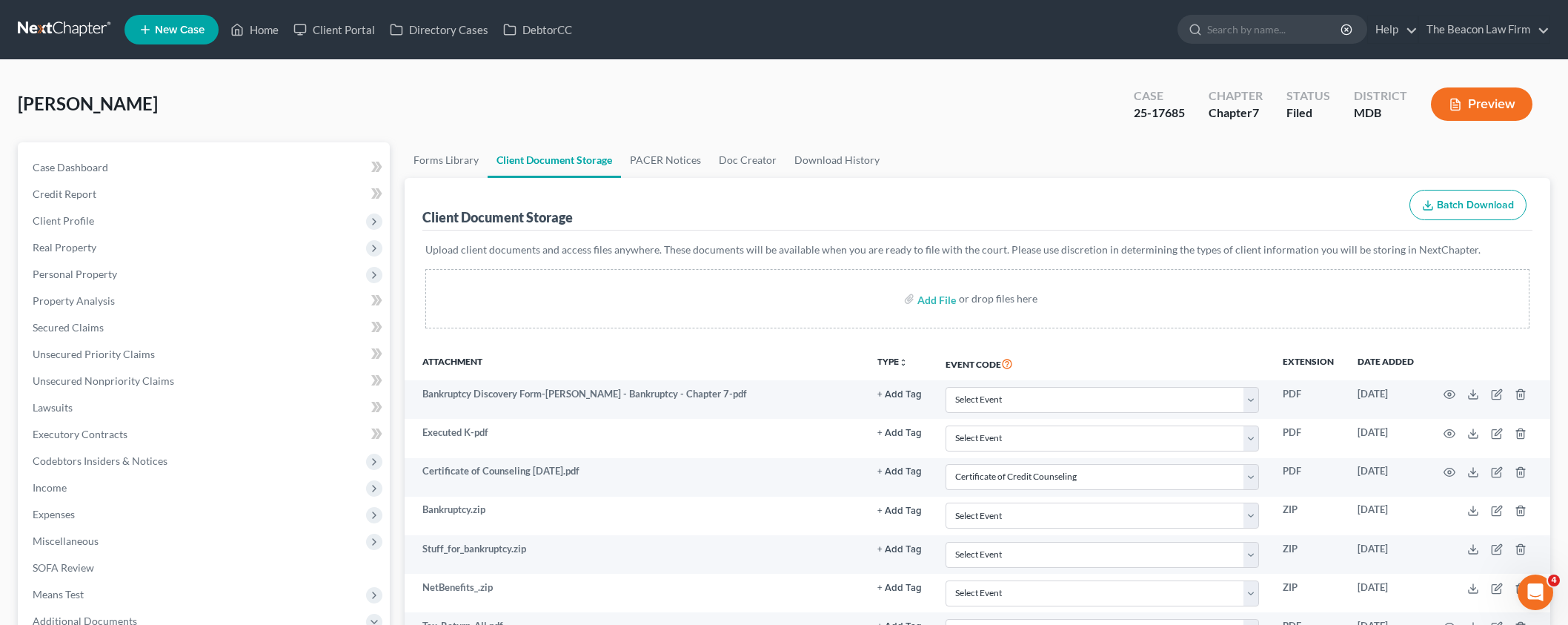
click at [1173, 135] on div "[PERSON_NAME] Upgraded Case 25-17685 Chapter Chapter 7 Status Filed District MD…" at bounding box center [784, 110] width 1533 height 64
